Goal: Navigation & Orientation: Find specific page/section

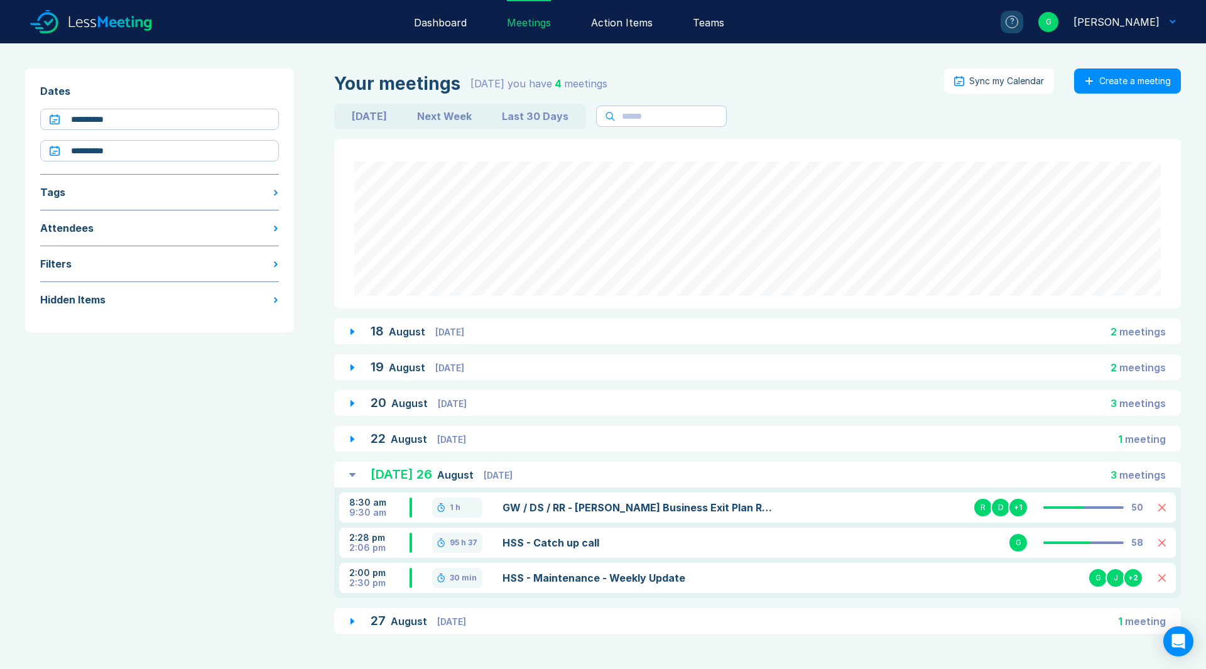
click at [567, 581] on link "HSS - Maintenance - Weekly Update" at bounding box center [639, 577] width 272 height 15
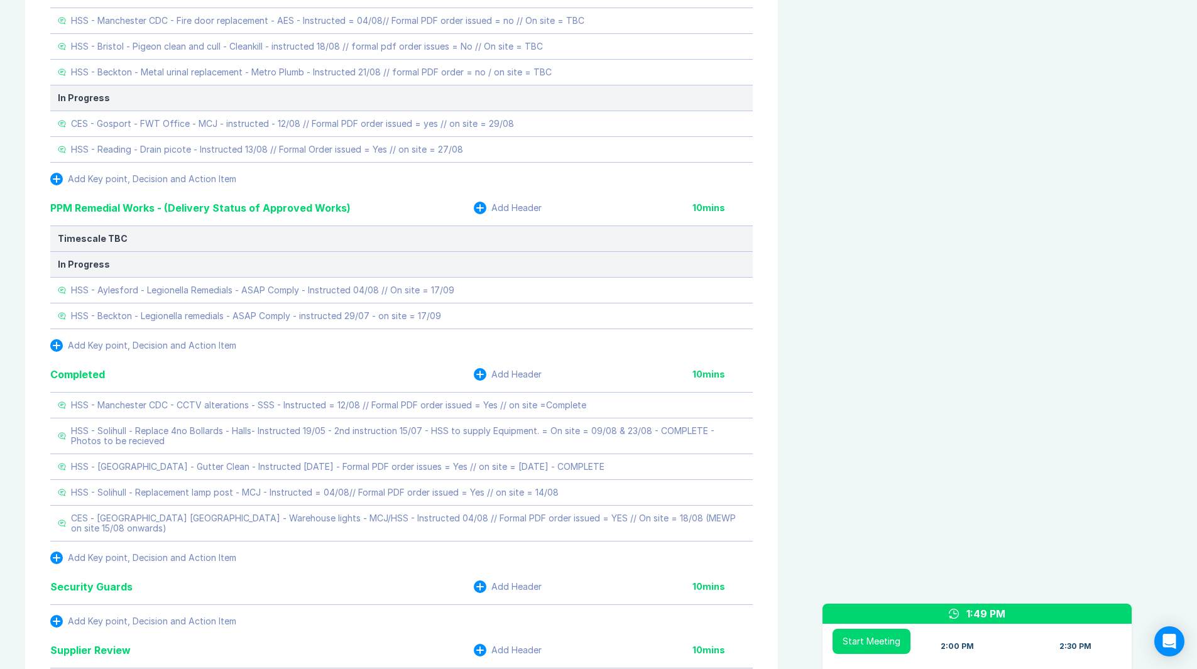
scroll to position [1570, 0]
